Goal: Task Accomplishment & Management: Use online tool/utility

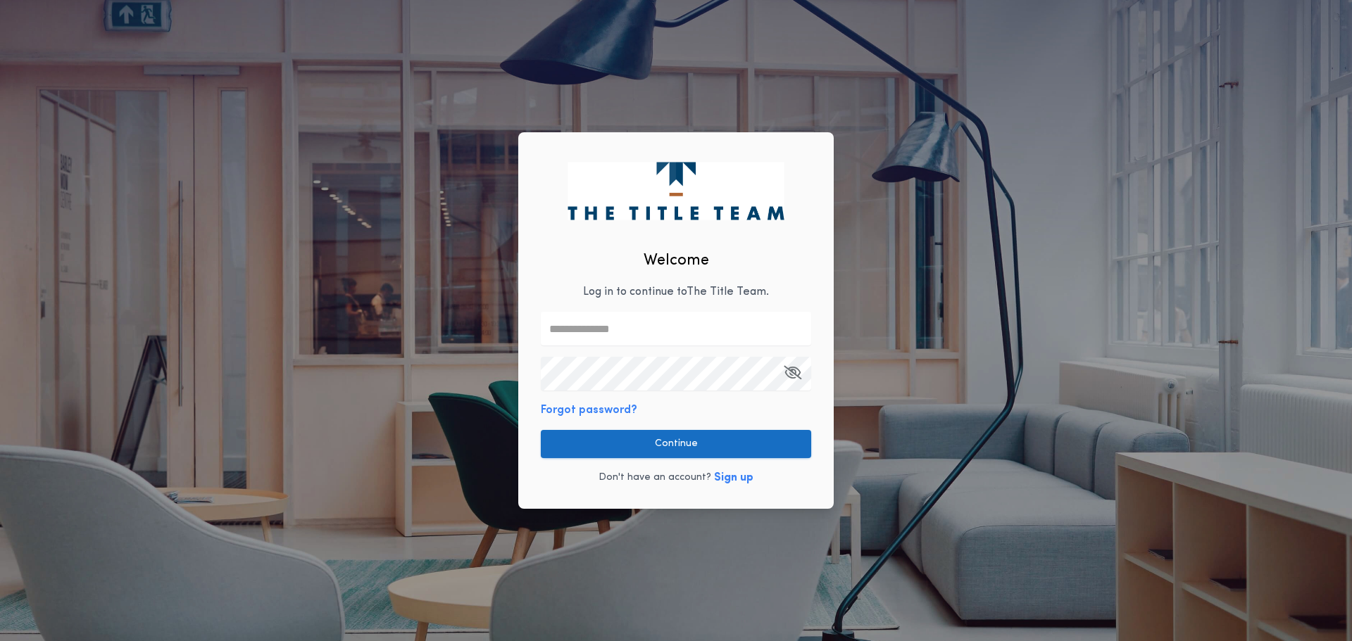
type input "**********"
click at [698, 452] on button "Continue" at bounding box center [676, 444] width 270 height 28
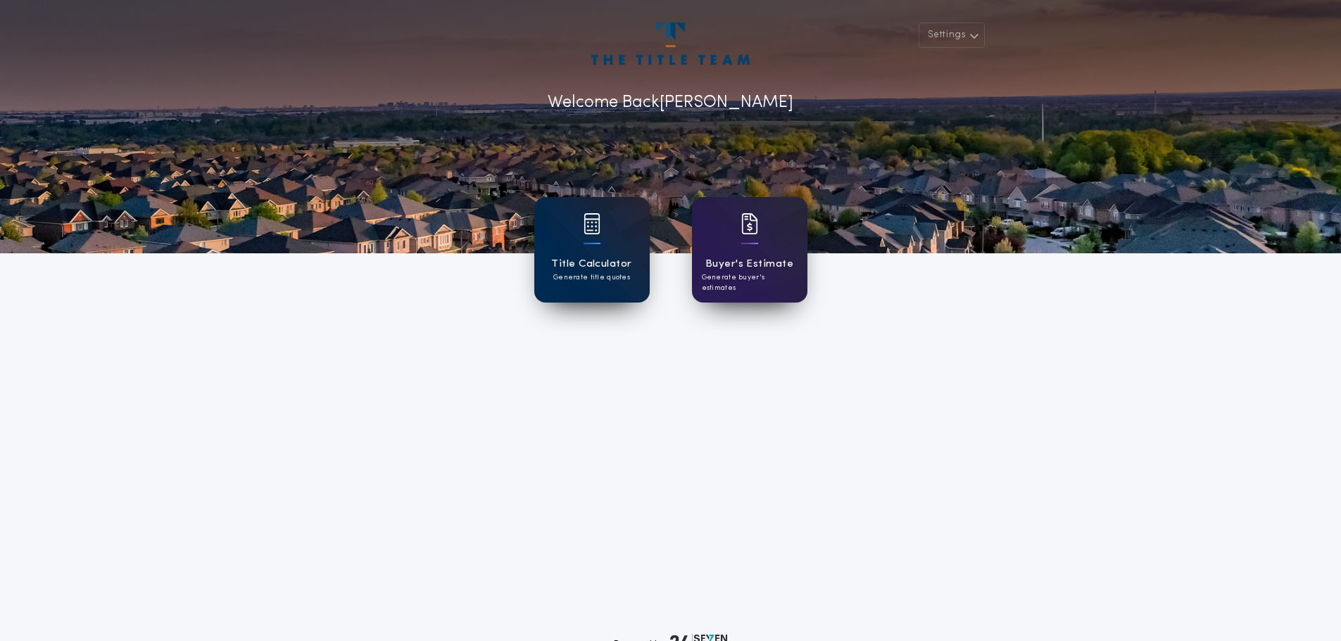
click at [599, 234] on div at bounding box center [592, 232] width 17 height 39
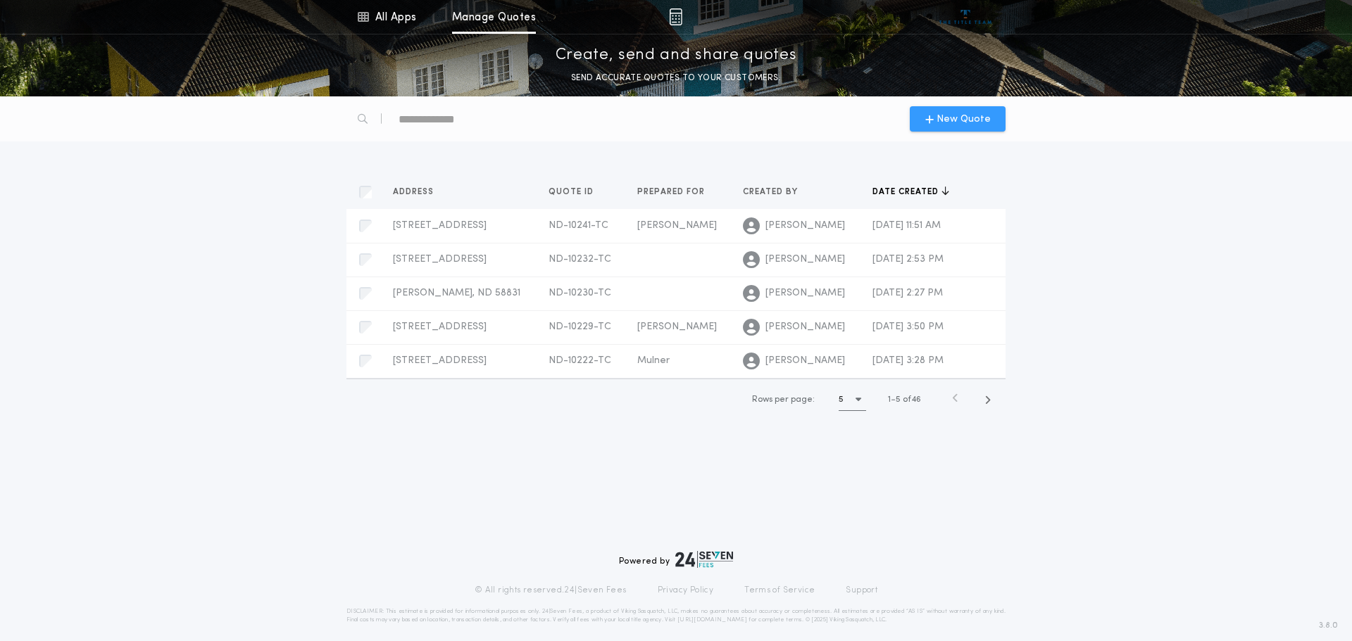
click at [955, 117] on span "New Quote" at bounding box center [963, 119] width 54 height 15
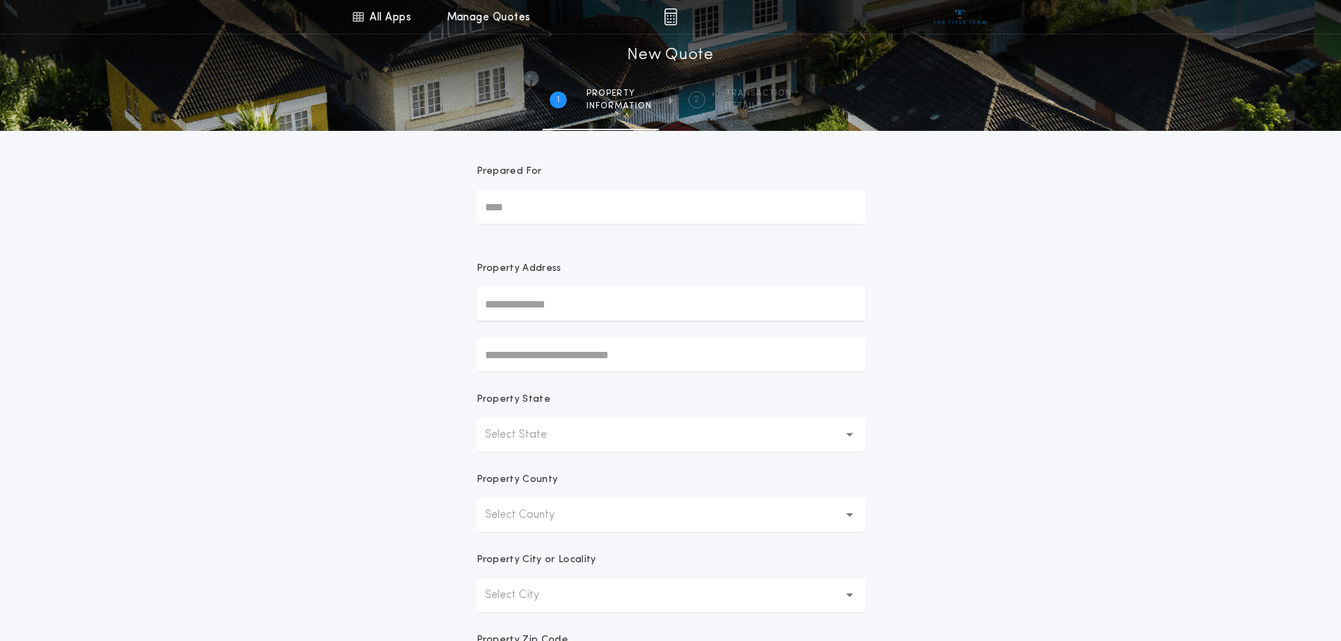
click at [573, 212] on input "Prepared For" at bounding box center [671, 207] width 389 height 34
type input "****"
click at [598, 332] on button "[STREET_ADDRESS]" at bounding box center [671, 332] width 389 height 21
type input "**********"
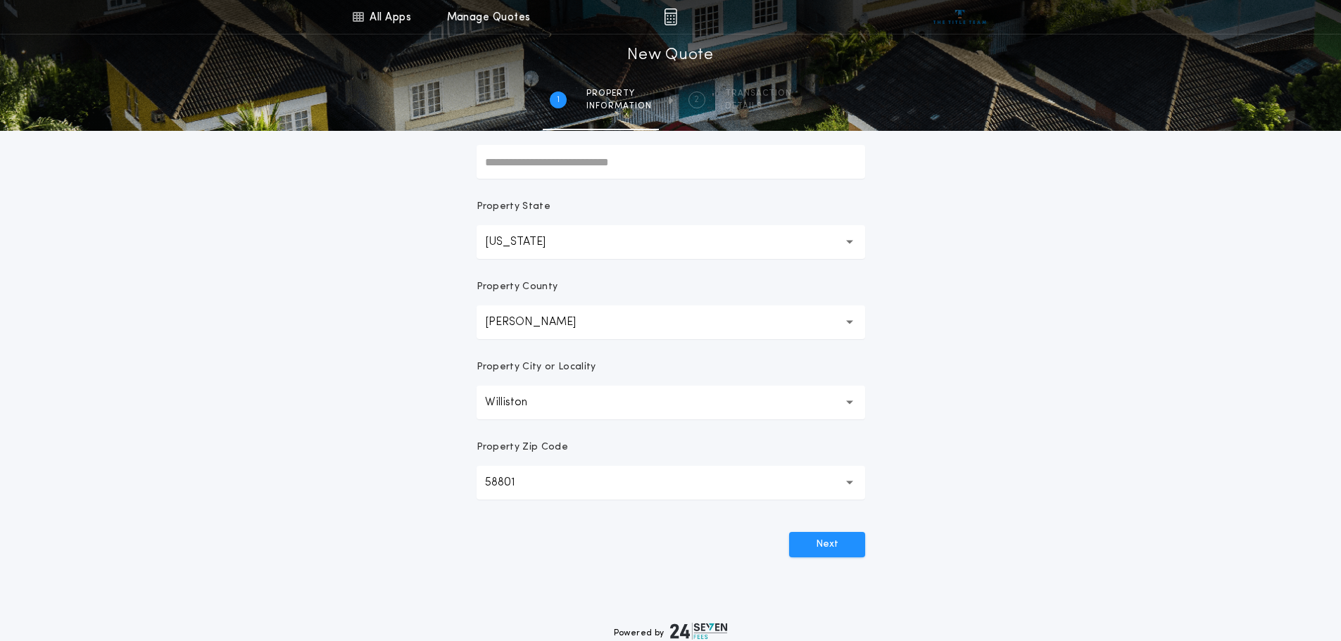
scroll to position [211, 0]
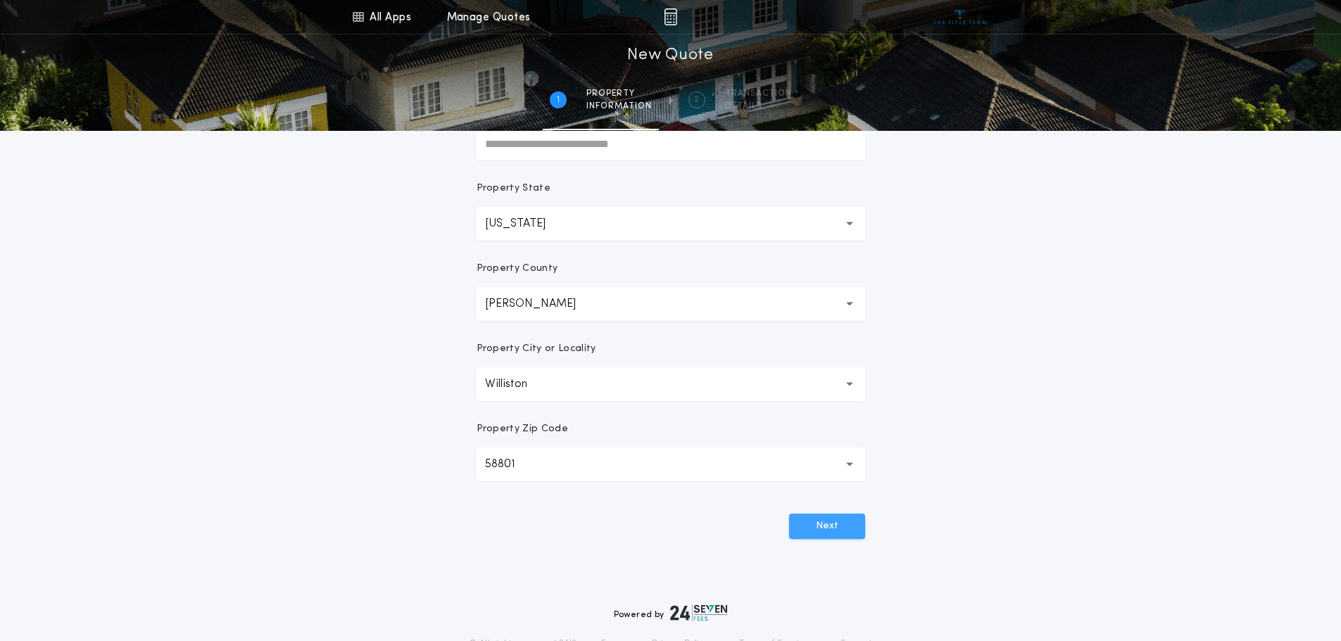
click at [811, 534] on button "Next" at bounding box center [827, 526] width 76 height 25
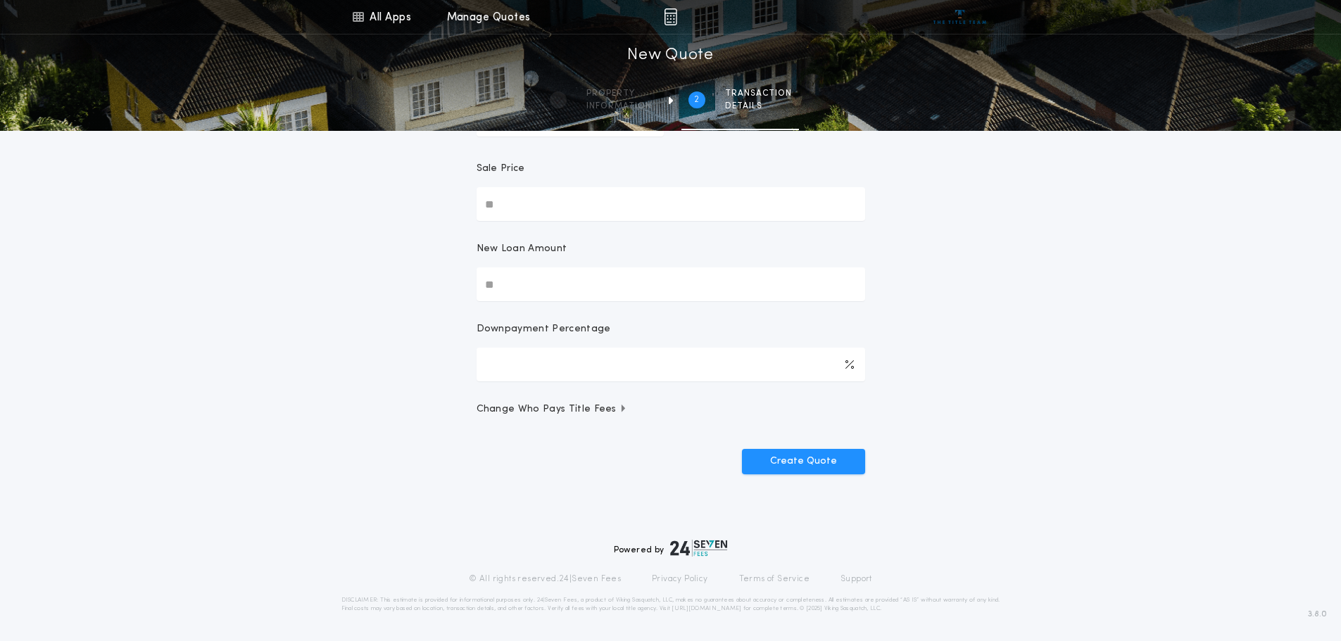
scroll to position [0, 0]
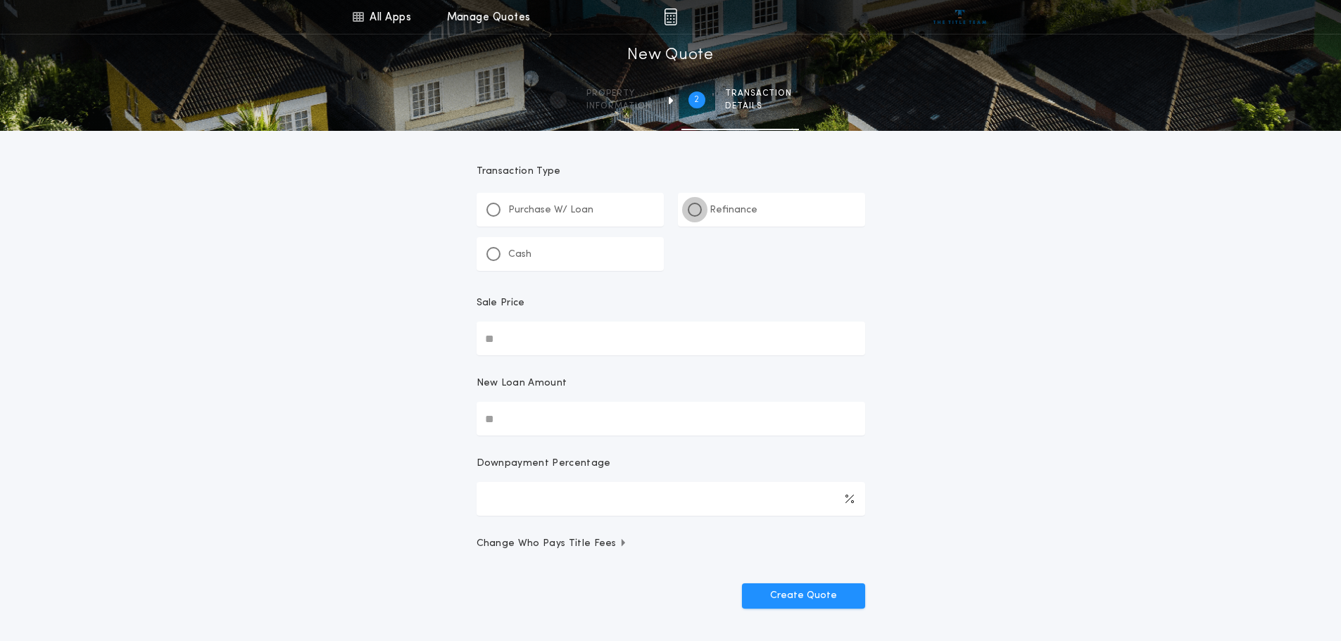
click at [693, 211] on div at bounding box center [694, 209] width 7 height 7
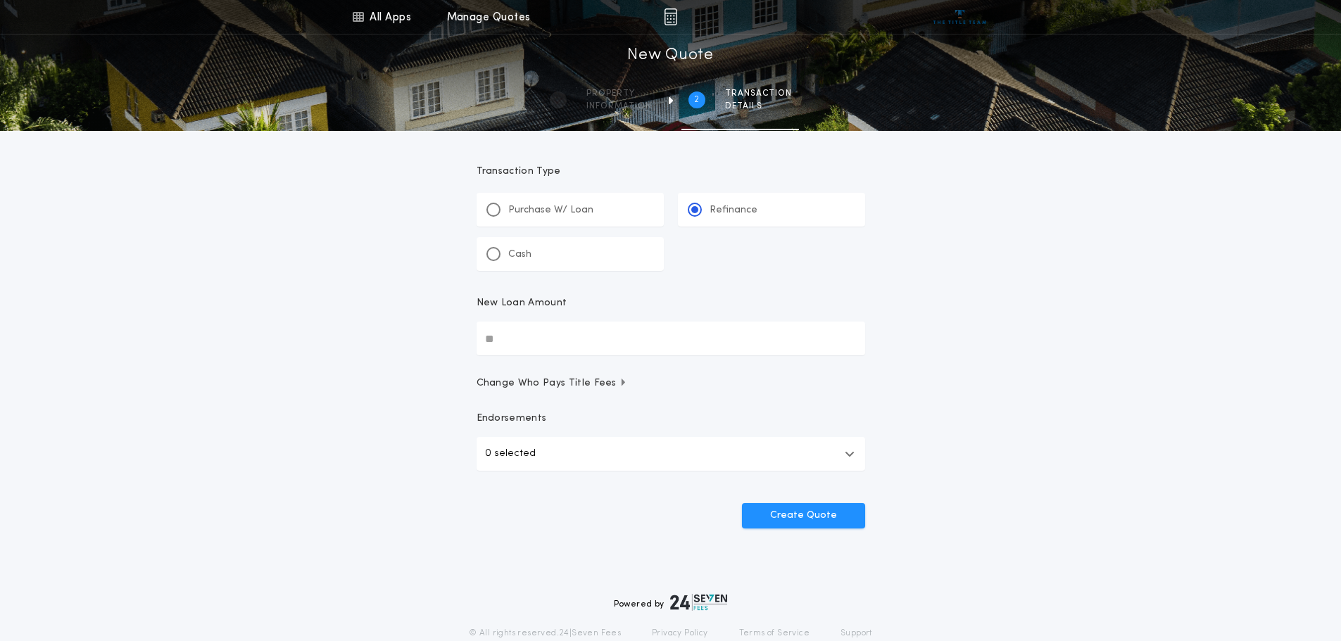
click at [629, 343] on input "New Loan Amount" at bounding box center [671, 339] width 389 height 34
type input "********"
click at [834, 453] on button "0 selected" at bounding box center [671, 454] width 389 height 34
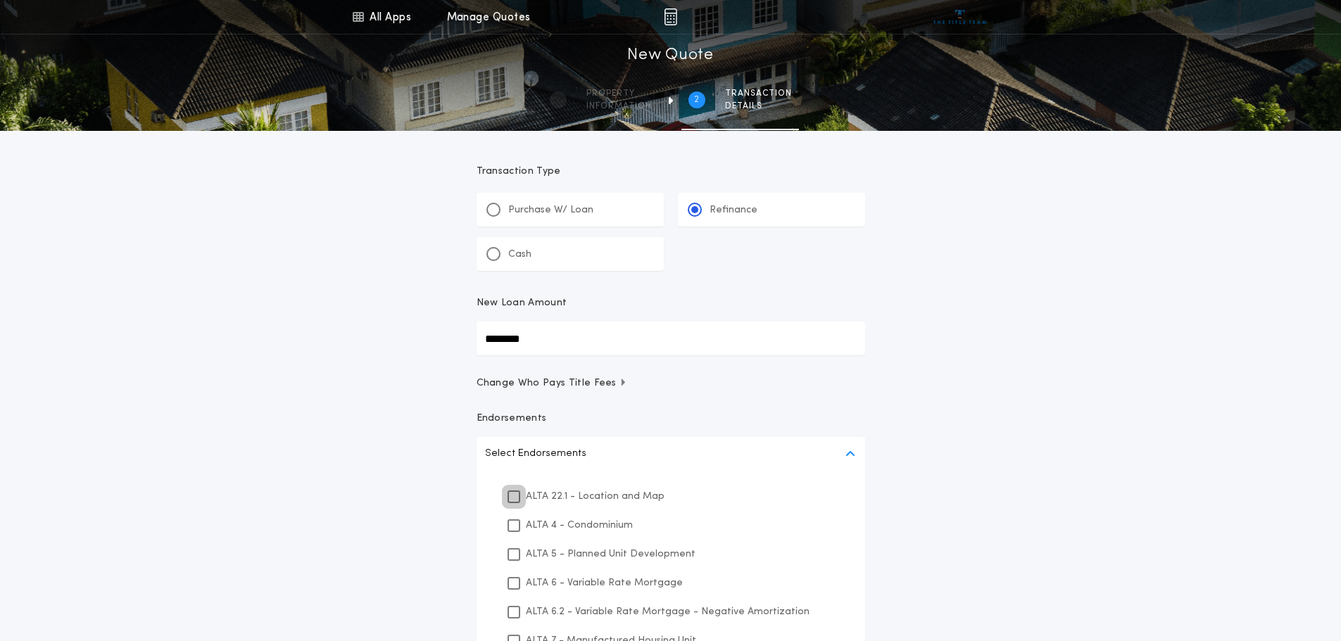
click at [516, 495] on icon at bounding box center [514, 497] width 8 height 10
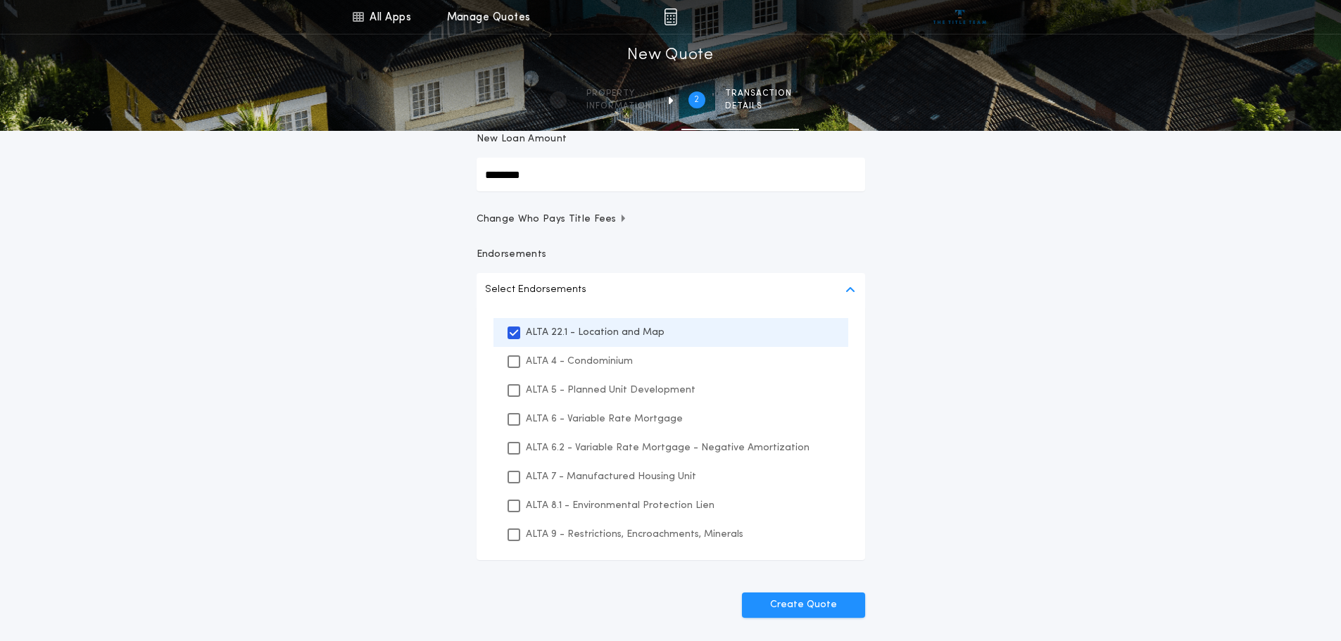
scroll to position [211, 0]
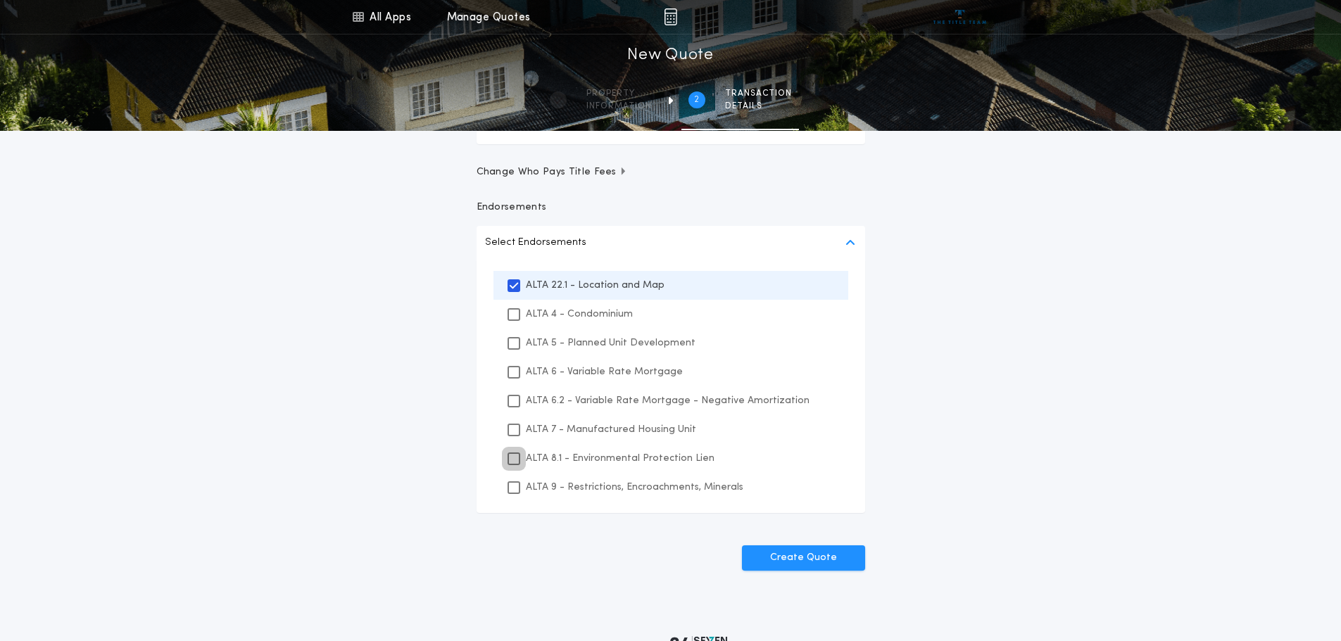
click at [511, 456] on icon at bounding box center [514, 459] width 8 height 10
click at [515, 487] on icon at bounding box center [514, 488] width 8 height 10
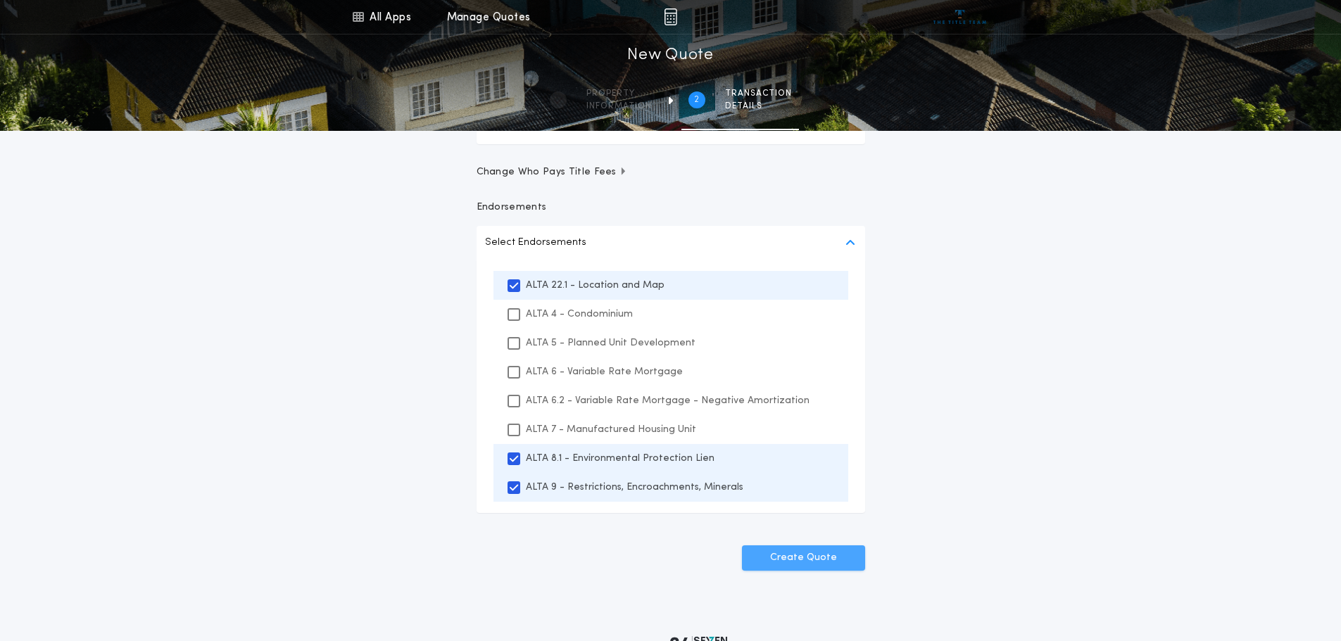
click at [808, 556] on button "Create Quote" at bounding box center [803, 558] width 123 height 25
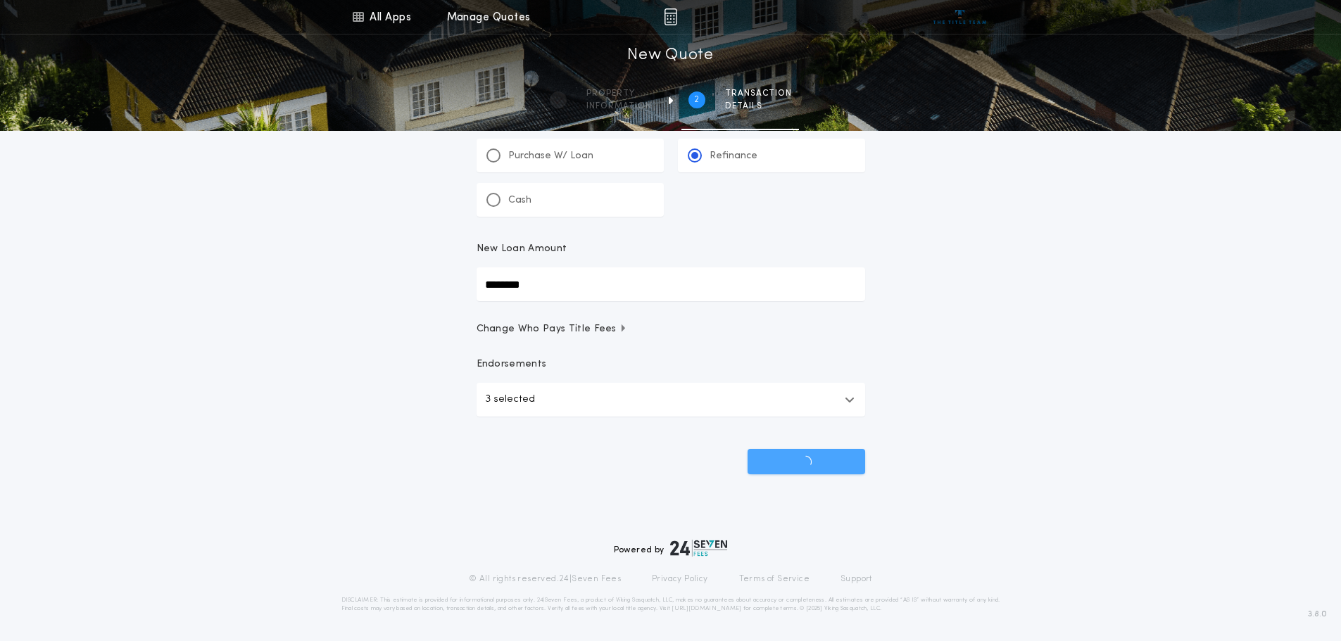
scroll to position [54, 0]
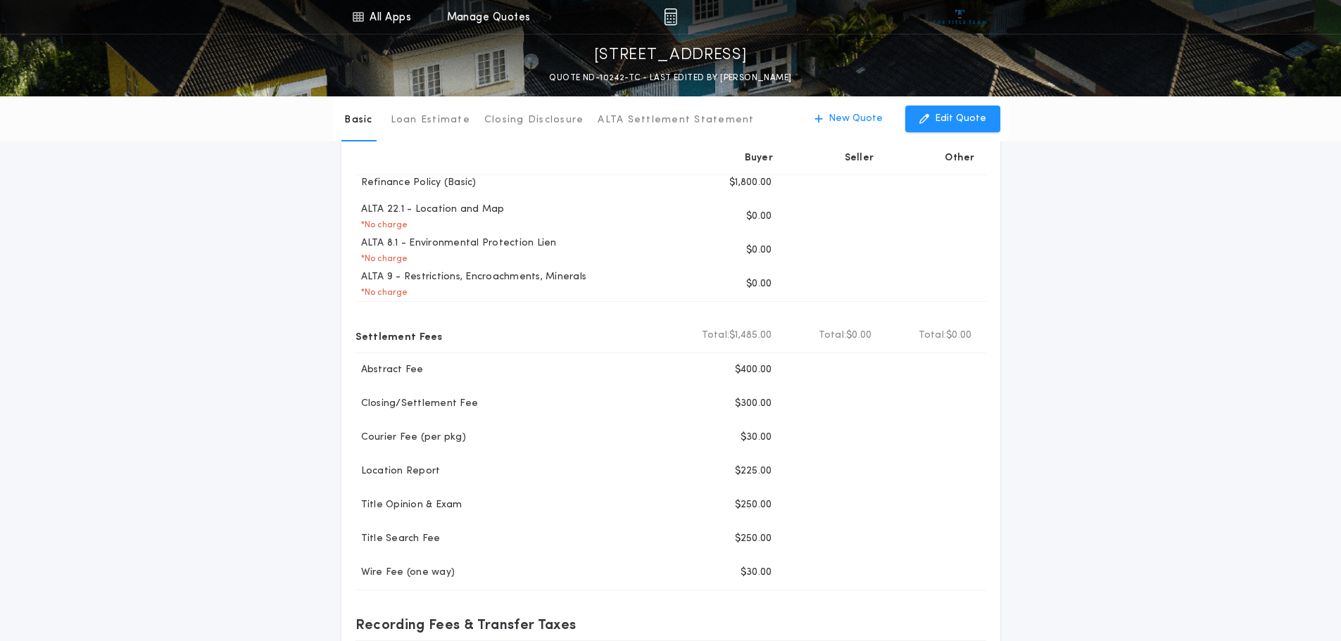
scroll to position [141, 0]
